Goal: Information Seeking & Learning: Learn about a topic

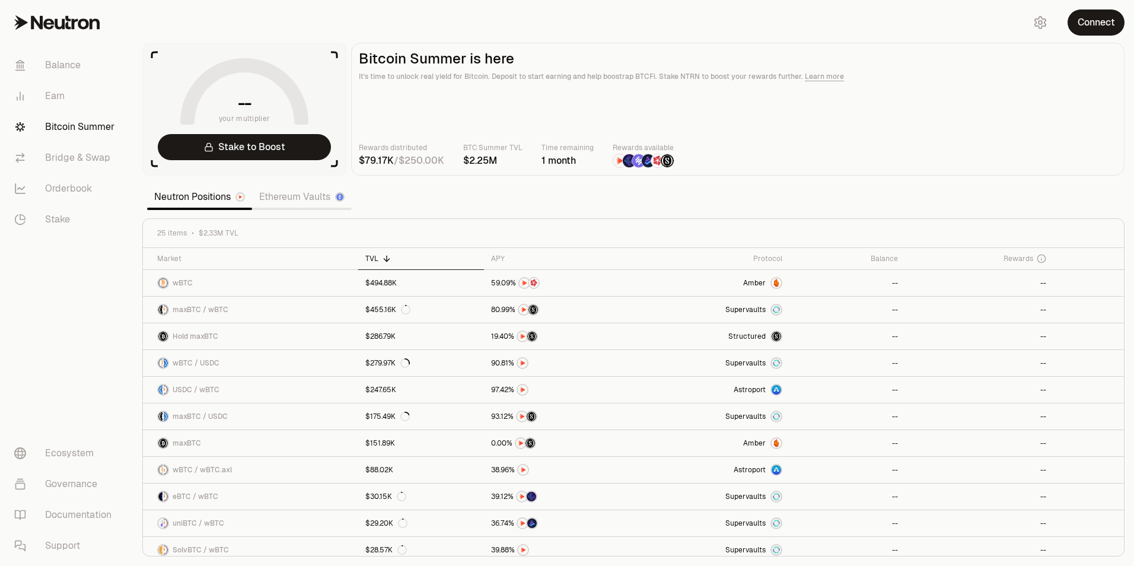
click at [434, 23] on section "-- your multiplier Stake to Boost Bitcoin Summer is here It's time to unlock re…" at bounding box center [633, 283] width 1001 height 566
click at [87, 94] on link "Earn" at bounding box center [66, 96] width 123 height 31
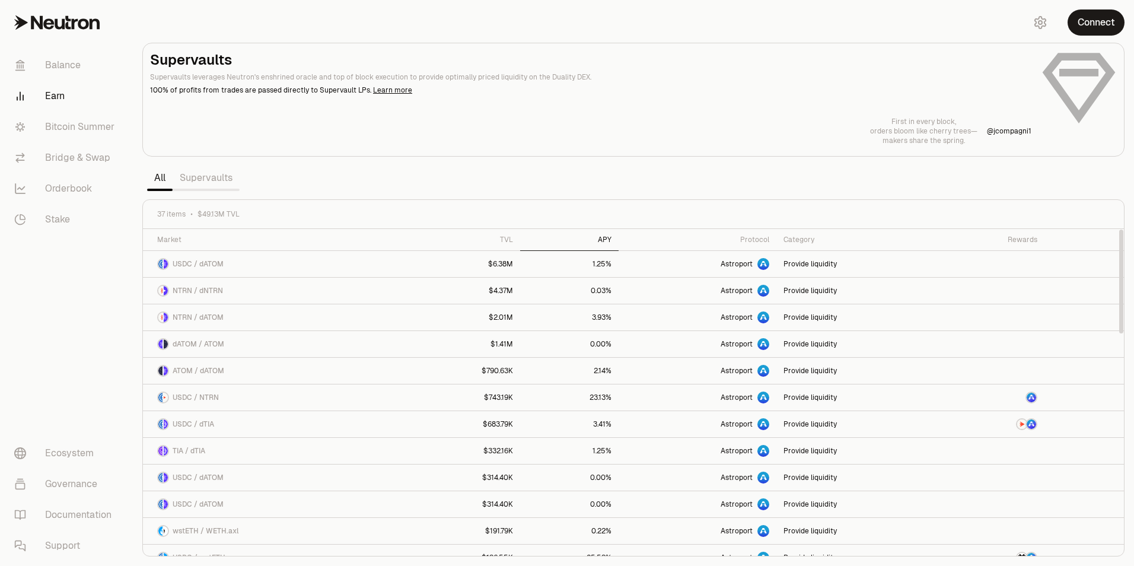
click at [610, 238] on div "APY" at bounding box center [569, 239] width 84 height 9
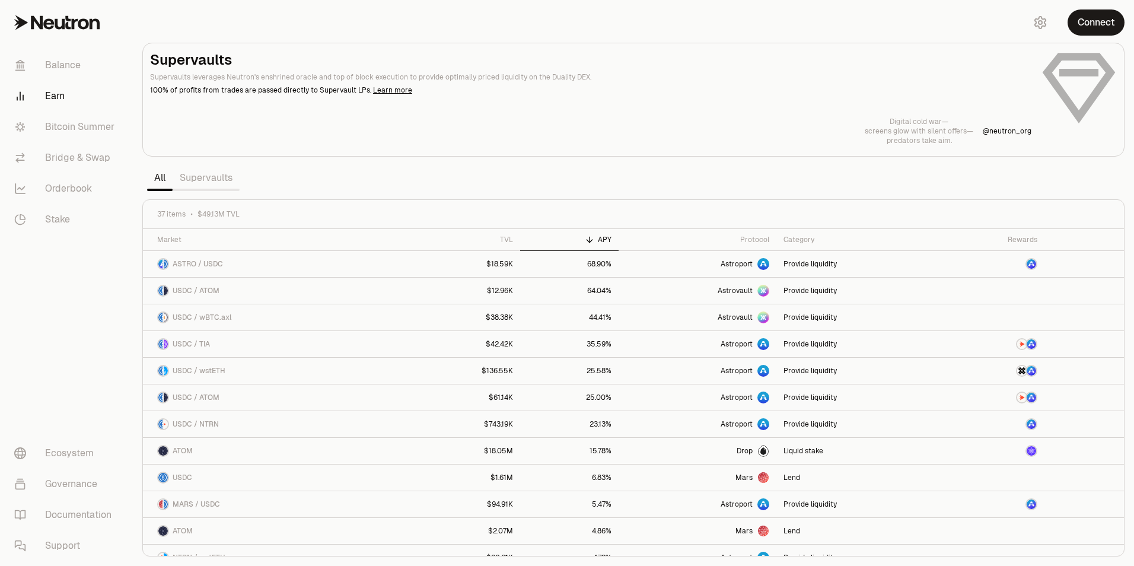
click at [217, 182] on link "Supervaults" at bounding box center [206, 178] width 67 height 24
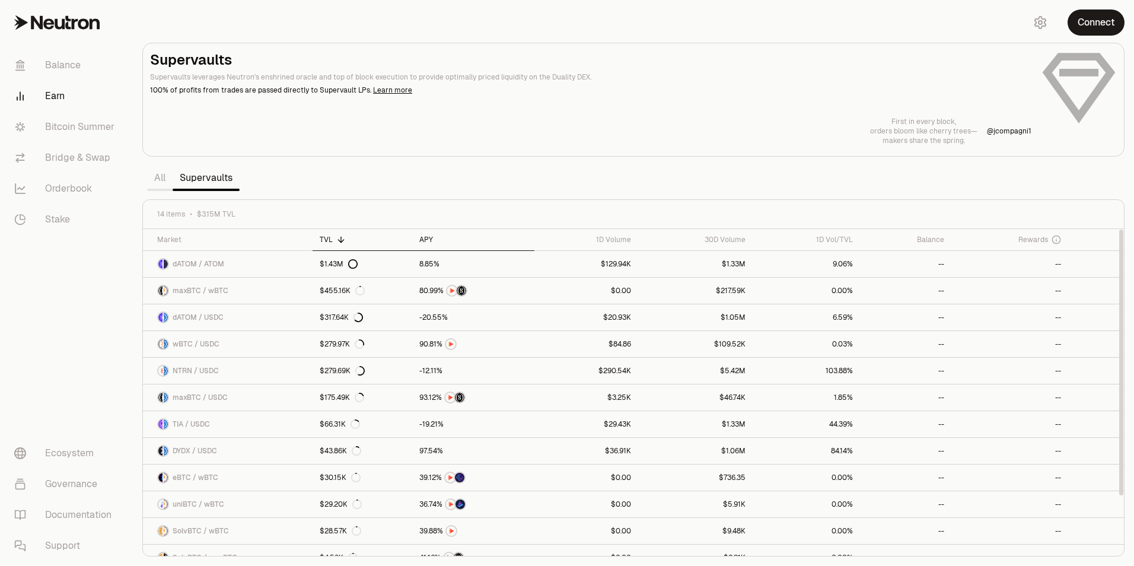
click at [427, 236] on div "APY" at bounding box center [473, 239] width 108 height 9
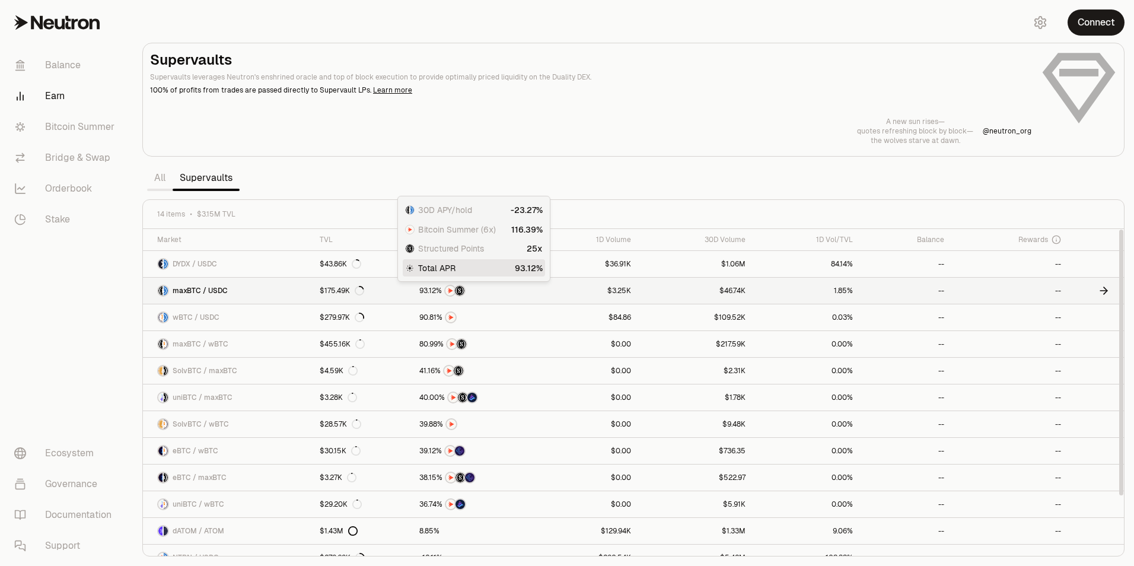
click at [498, 294] on div at bounding box center [473, 291] width 108 height 12
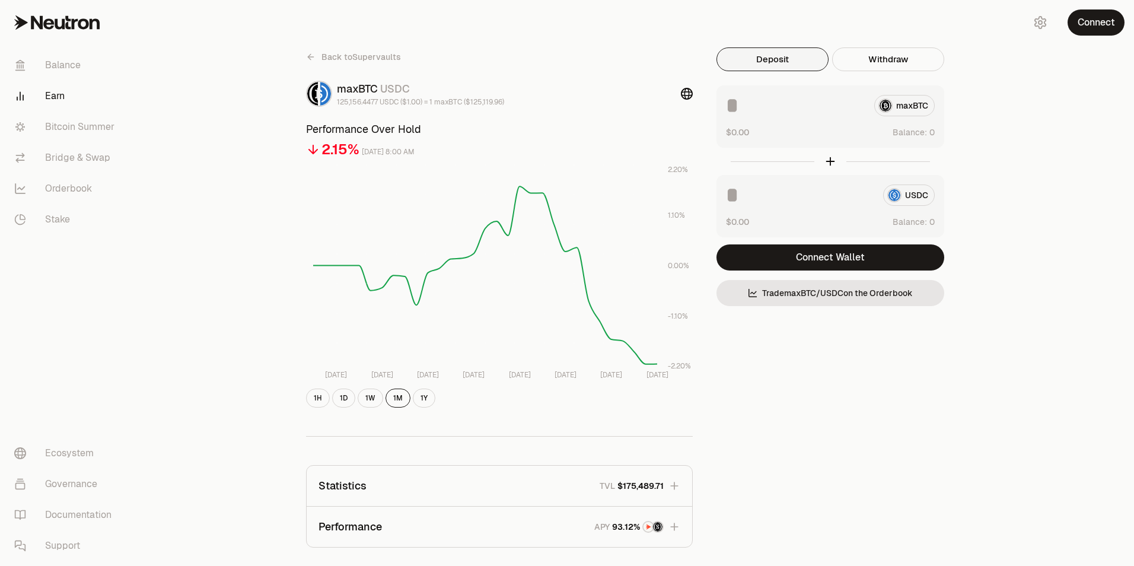
click at [311, 57] on icon at bounding box center [310, 57] width 5 height 0
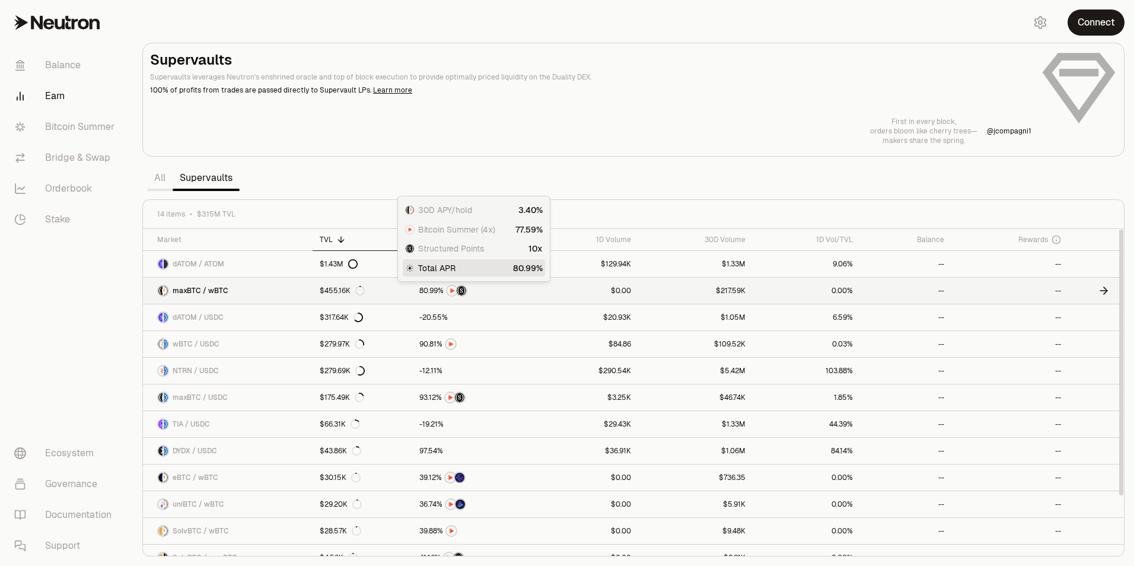
click at [504, 294] on div at bounding box center [473, 291] width 108 height 12
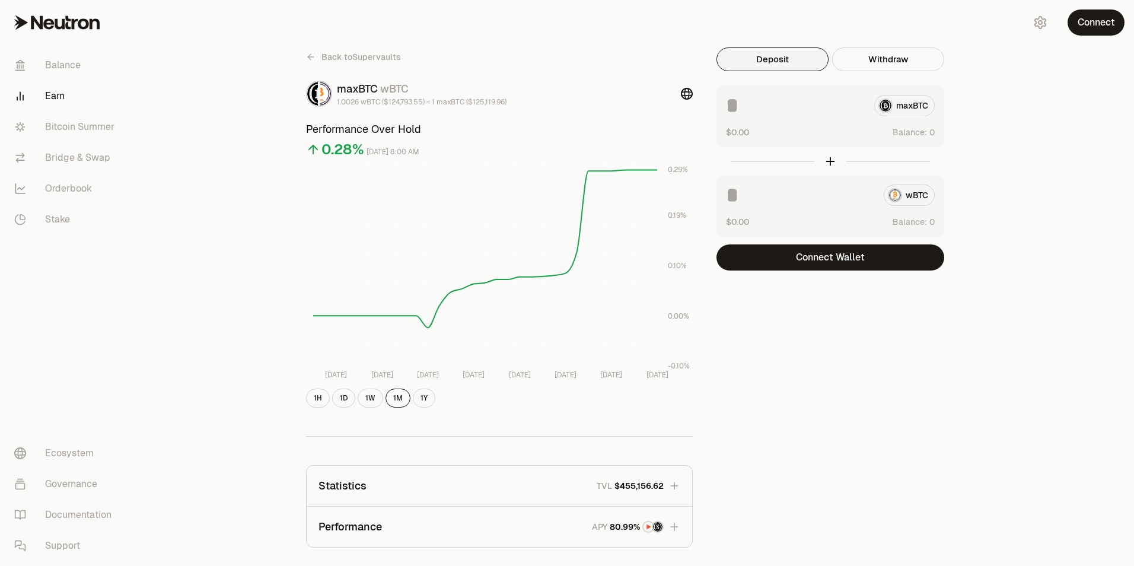
click at [313, 58] on icon at bounding box center [310, 56] width 9 height 9
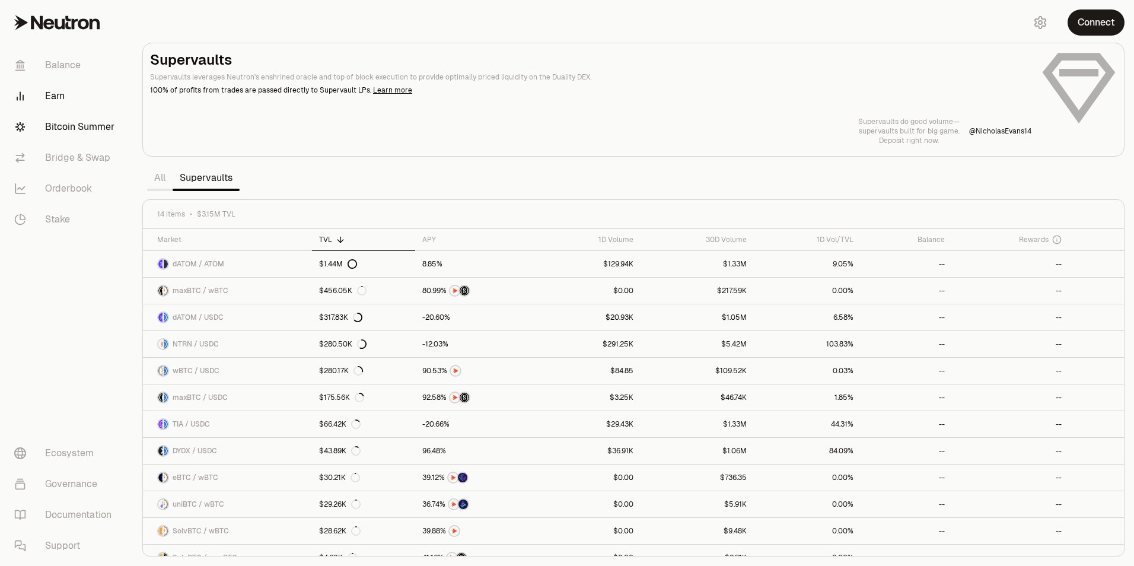
click at [71, 129] on link "Bitcoin Summer" at bounding box center [66, 127] width 123 height 31
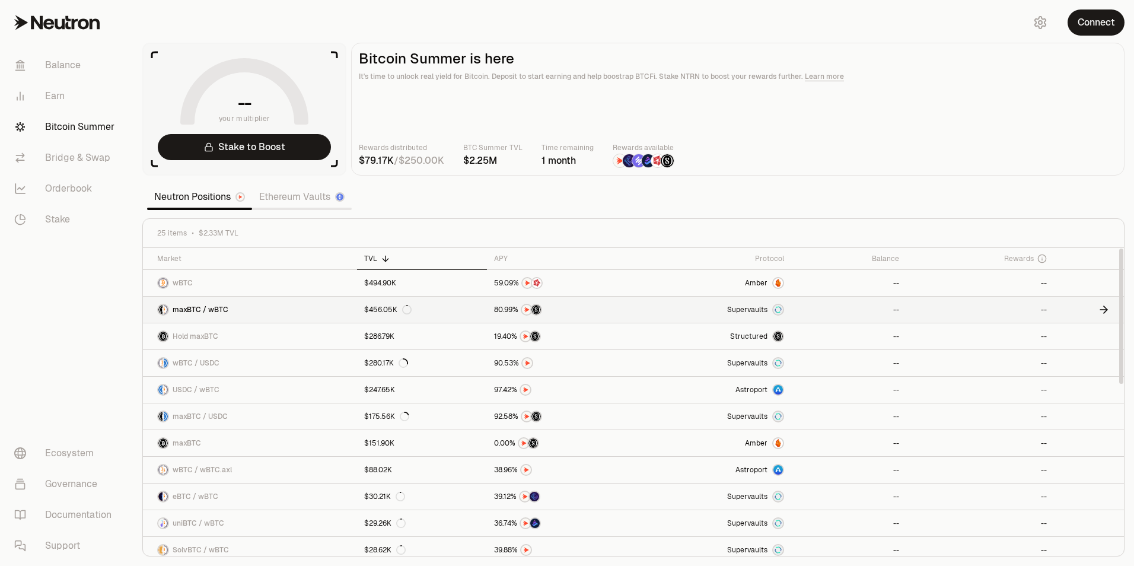
click at [748, 306] on span "Supervaults" at bounding box center [747, 309] width 40 height 9
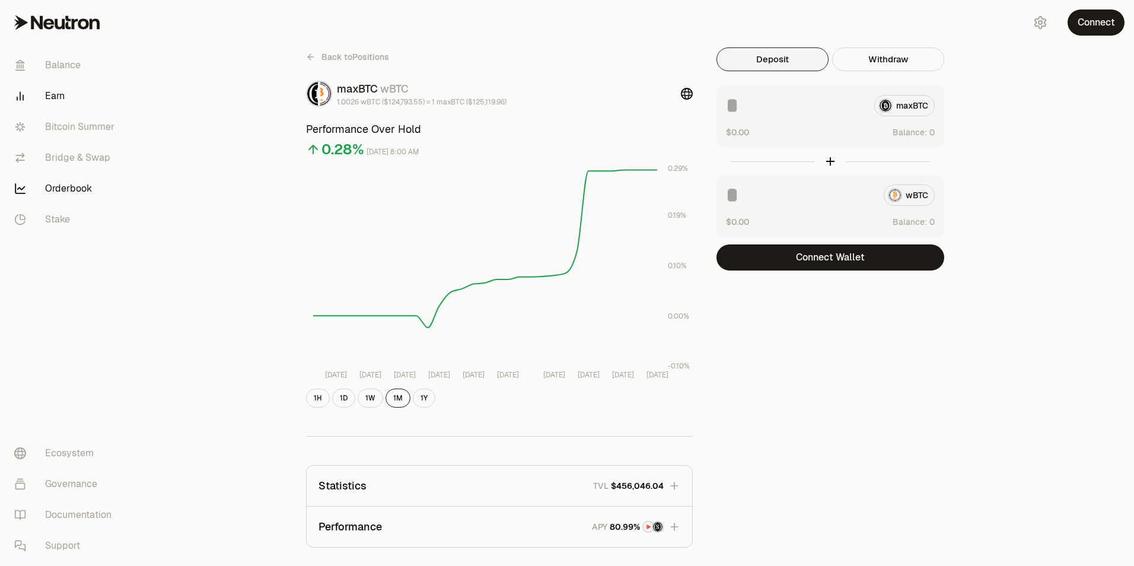
click at [89, 195] on link "Orderbook" at bounding box center [66, 188] width 123 height 31
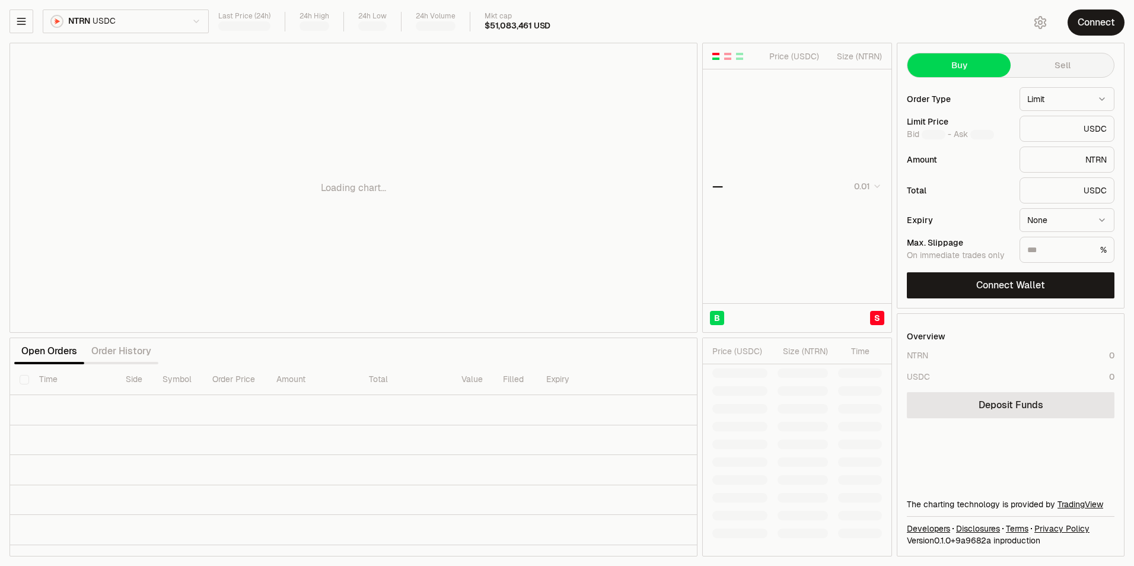
type input "********"
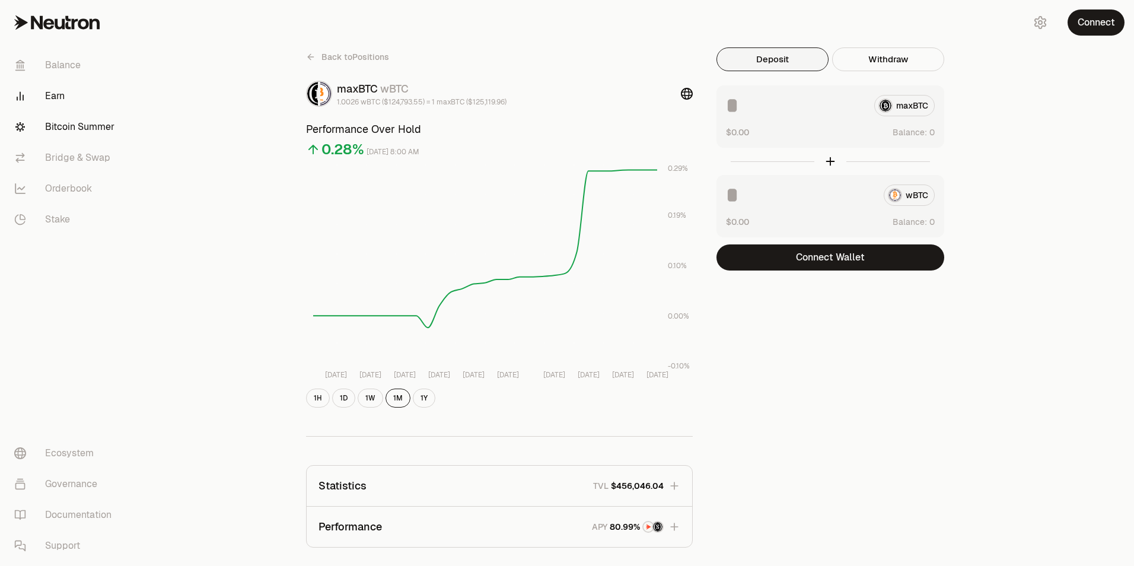
click at [79, 132] on link "Bitcoin Summer" at bounding box center [66, 127] width 123 height 31
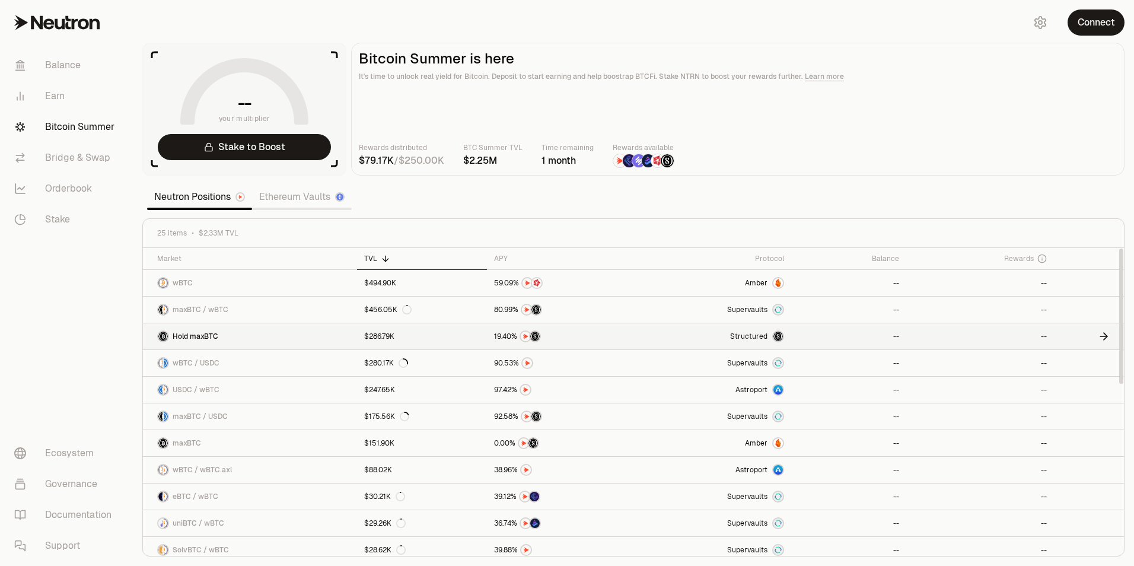
click at [778, 338] on img at bounding box center [778, 336] width 9 height 9
click at [301, 205] on link "Ethereum Vaults" at bounding box center [302, 197] width 100 height 24
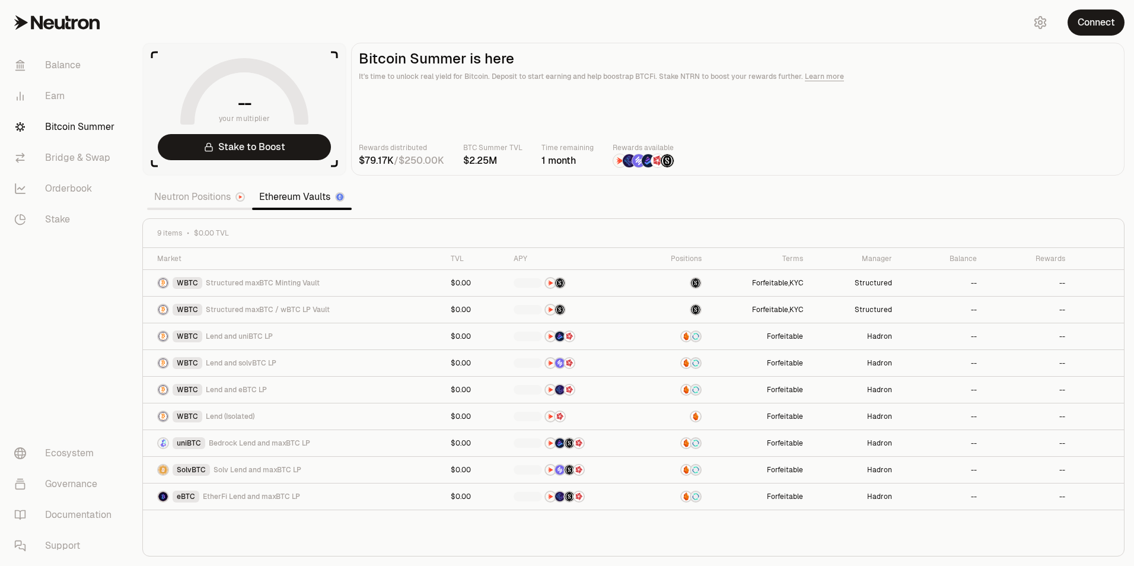
click at [294, 198] on link "Ethereum Vaults" at bounding box center [302, 197] width 100 height 24
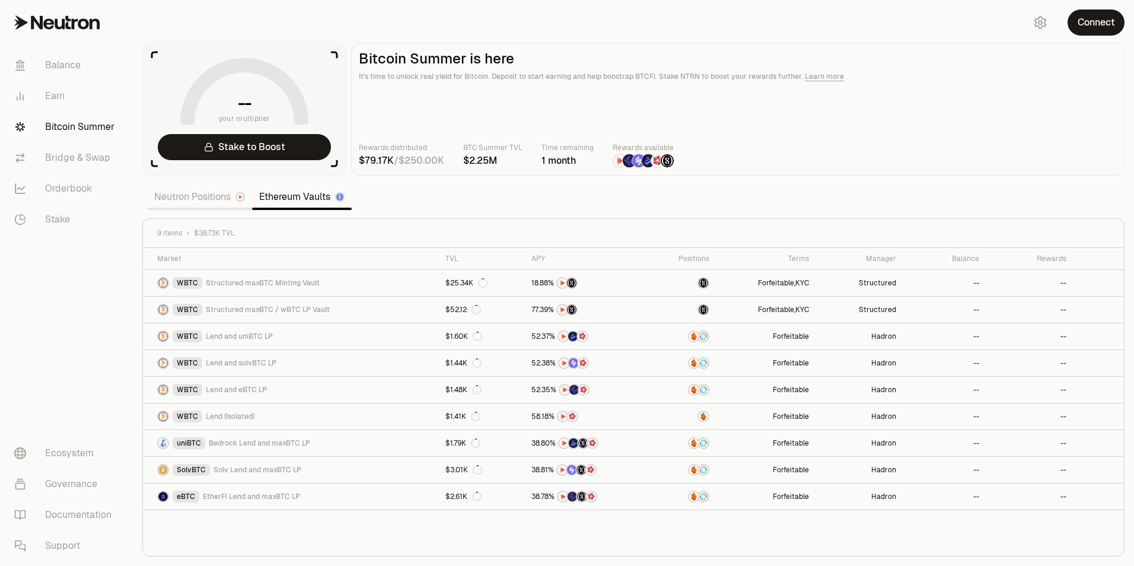
click at [229, 199] on link "Neutron Positions" at bounding box center [199, 197] width 105 height 24
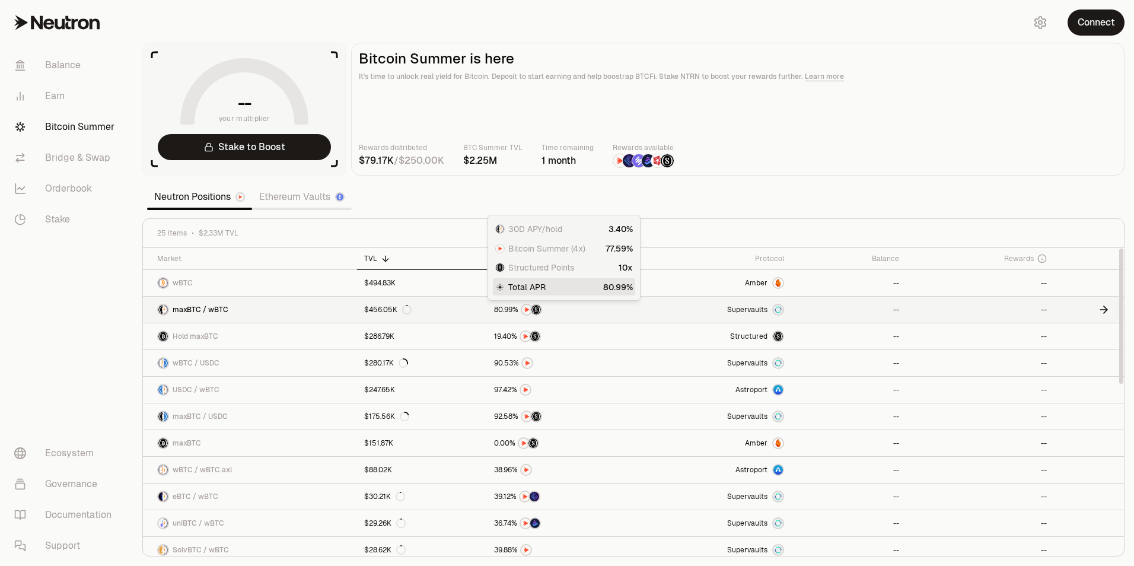
click at [610, 313] on div at bounding box center [563, 310] width 139 height 12
